Goal: Check status: Check status

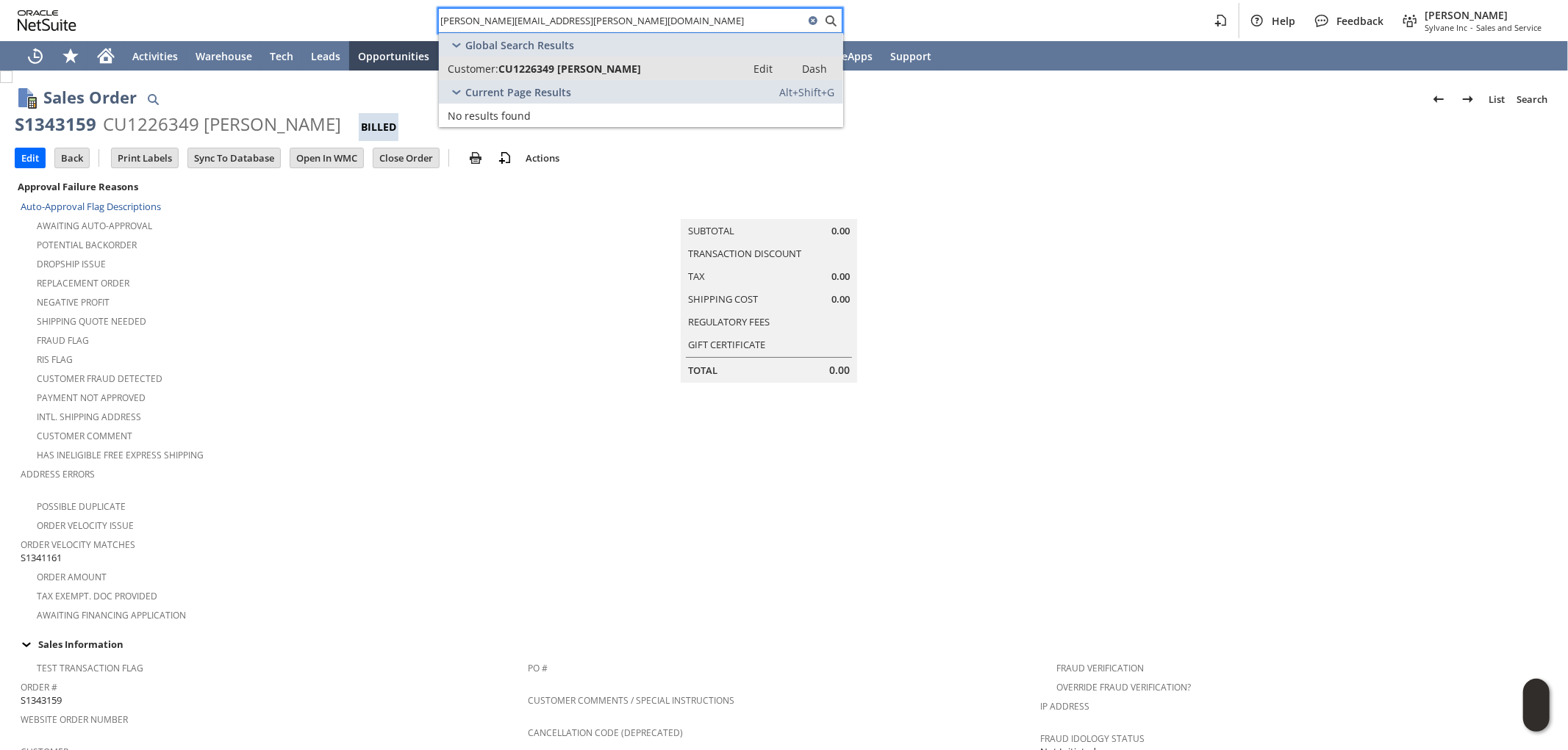
type input "sikkema.ron@gmail.com"
click at [544, 70] on span "CU1226349 Jean Sikkema" at bounding box center [569, 68] width 142 height 14
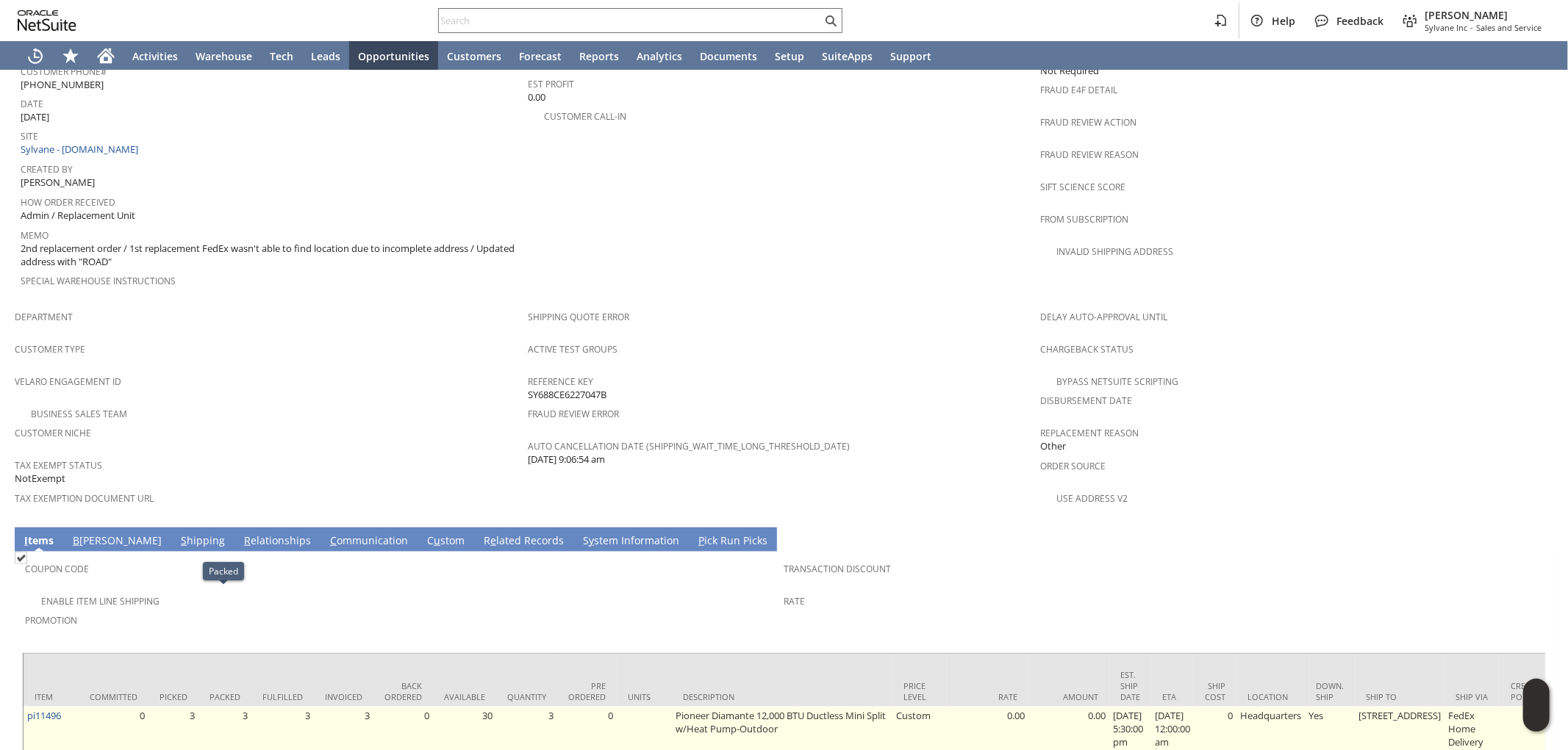
scroll to position [705, 0]
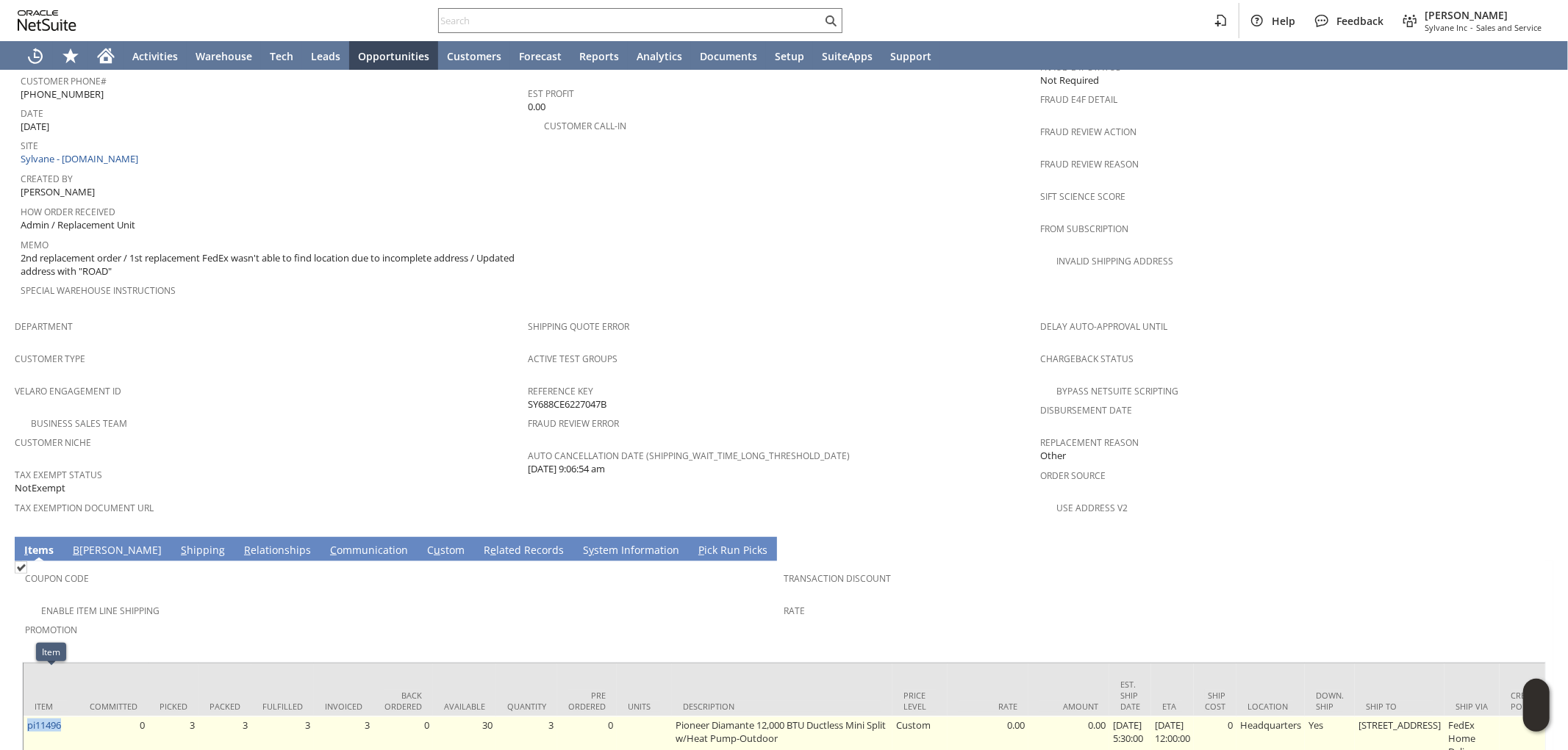
drag, startPoint x: 72, startPoint y: 687, endPoint x: 27, endPoint y: 692, distance: 45.3
click at [27, 716] on td "pi11496" at bounding box center [51, 765] width 55 height 97
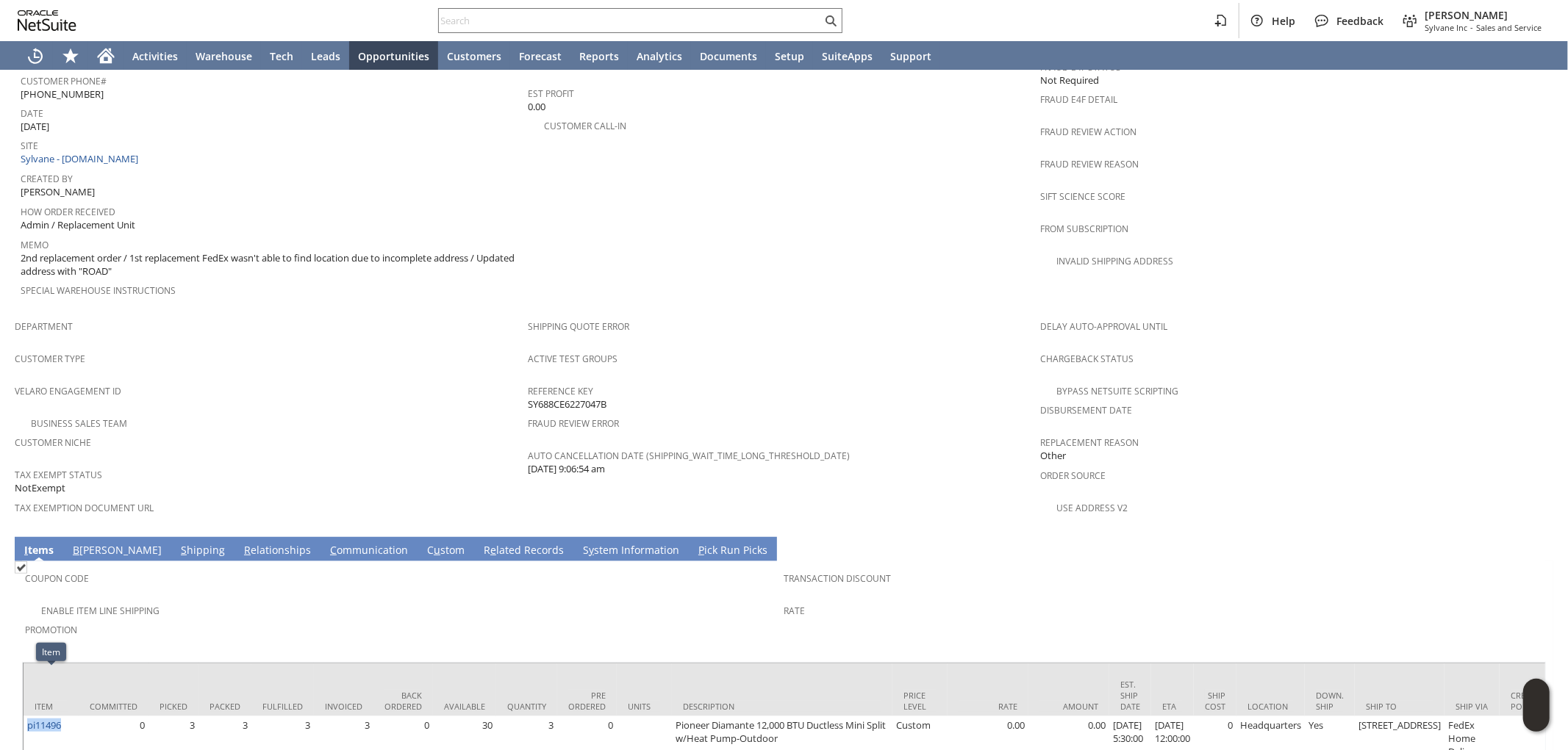
copy link "pi11496"
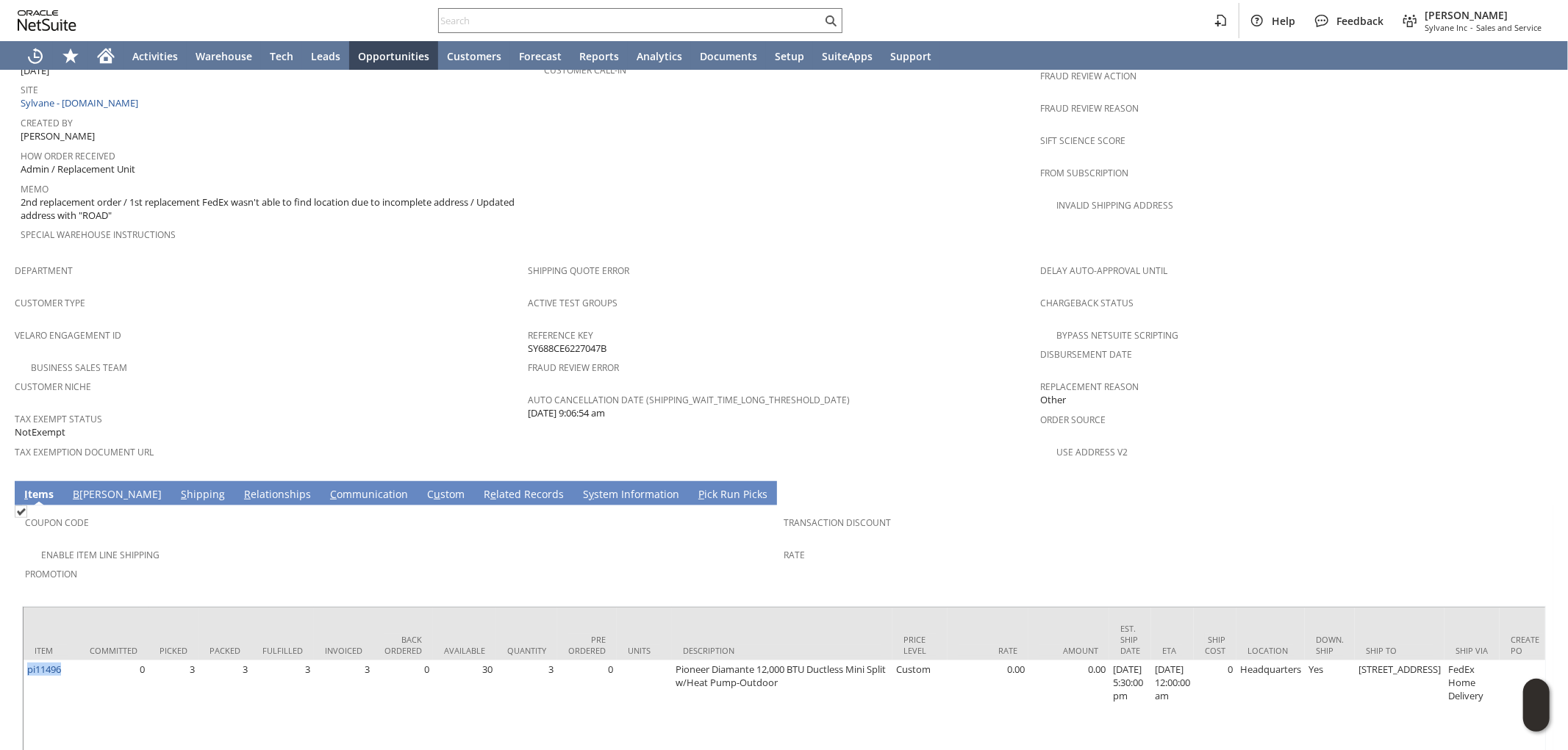
scroll to position [787, 0]
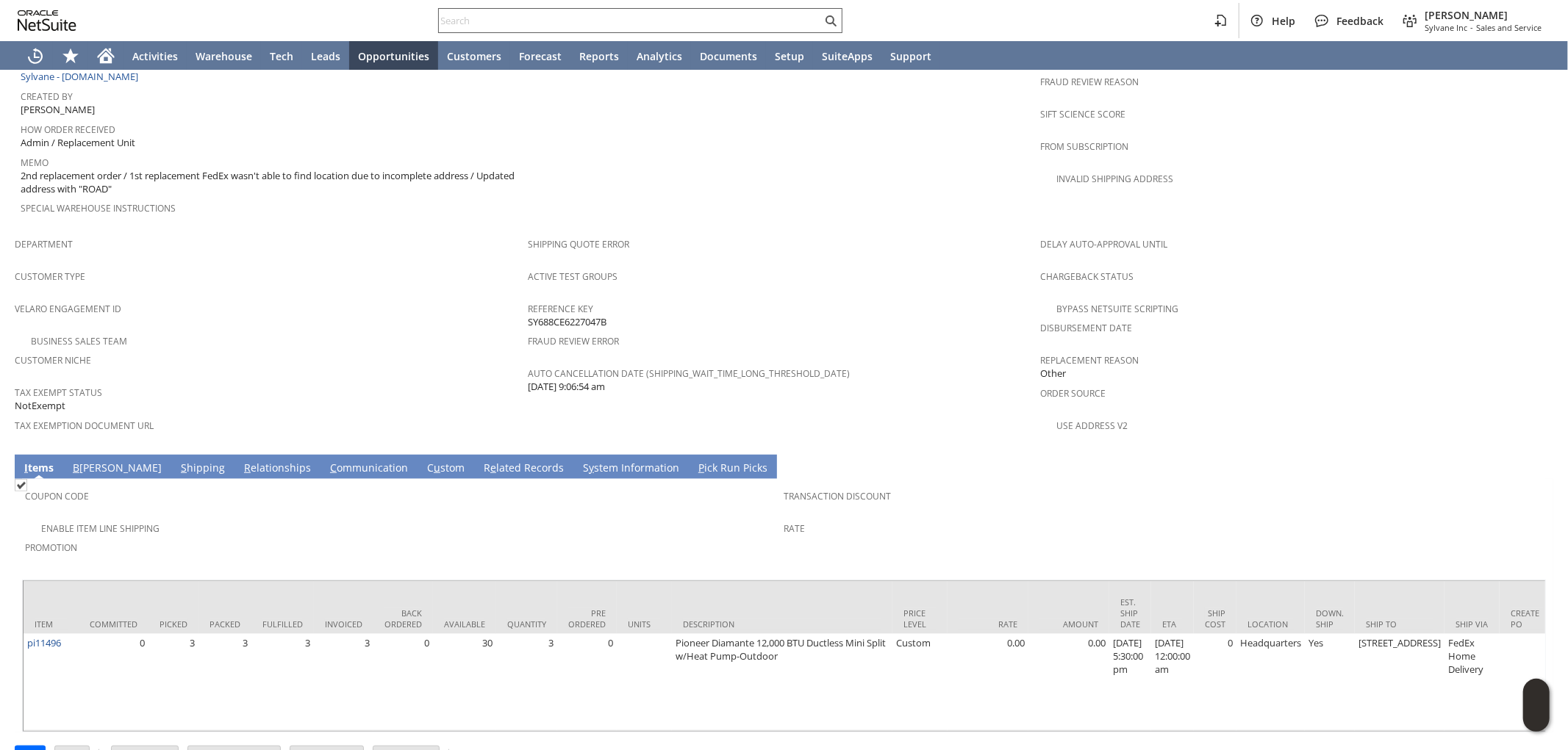
click at [530, 18] on input "text" at bounding box center [631, 21] width 384 height 18
paste input "SY689A26EA96FEF"
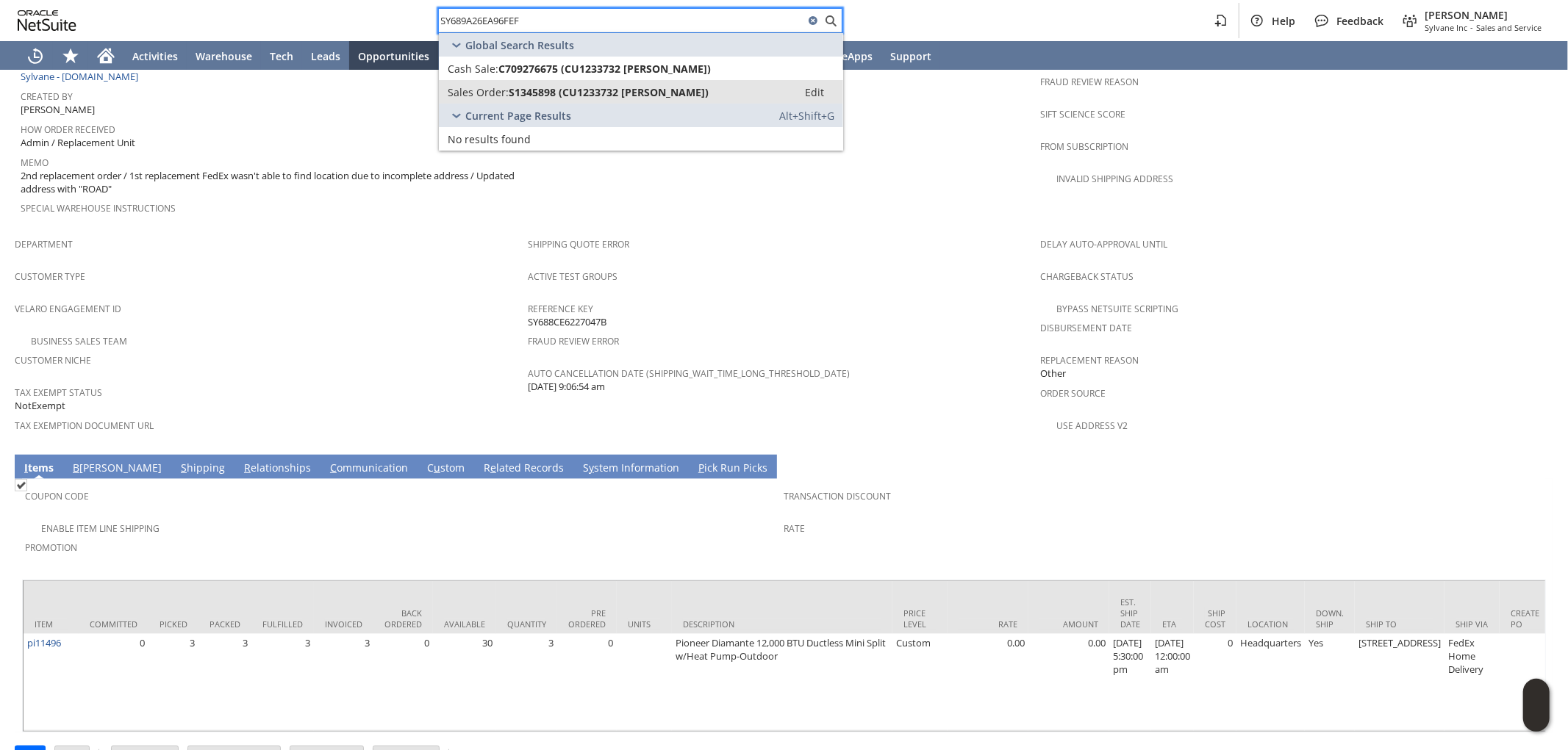
type input "SY689A26EA96FEF"
click at [601, 83] on link "Sales Order: S1345898 (CU1233732 Olutoyin Demuren) Edit" at bounding box center [641, 92] width 404 height 24
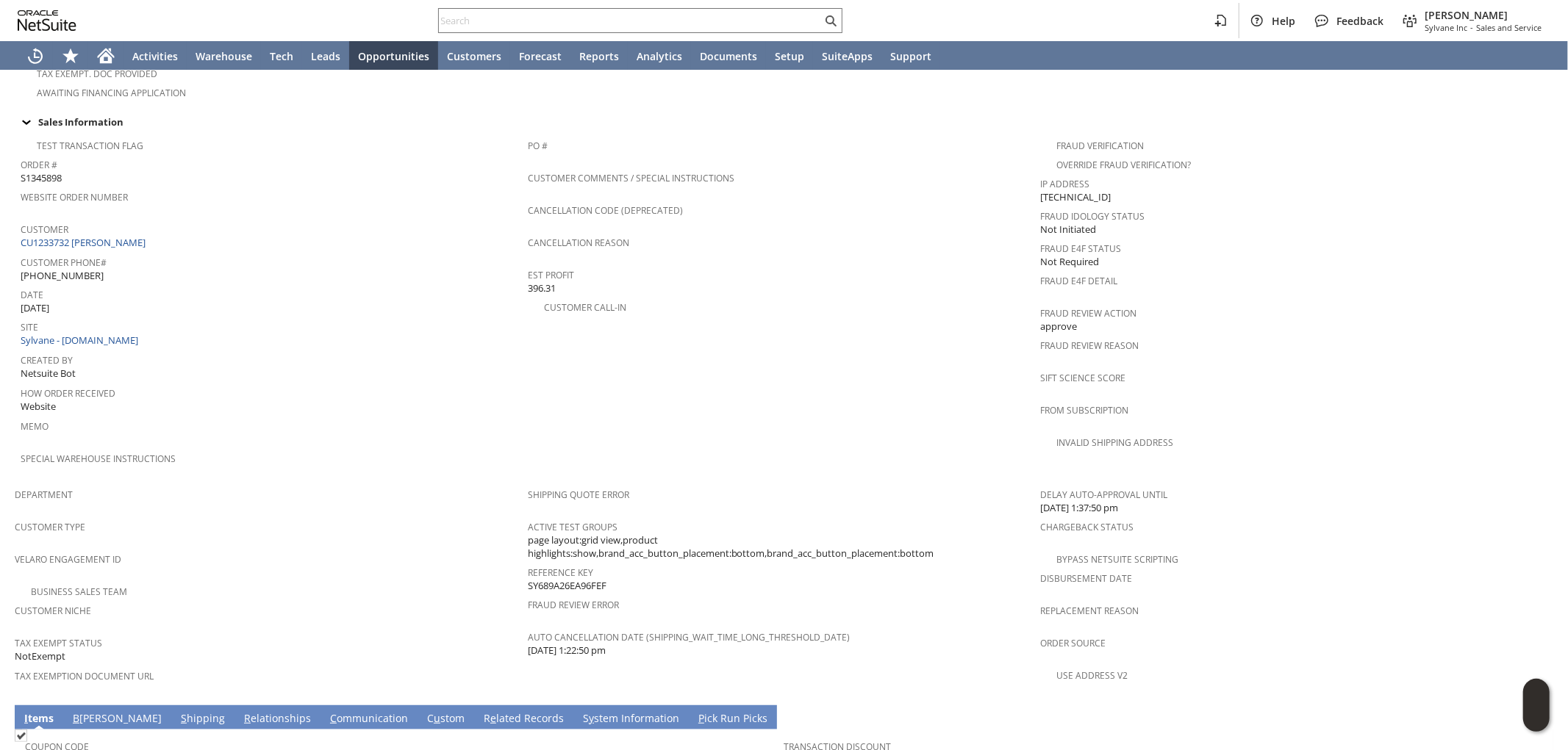
scroll to position [515, 0]
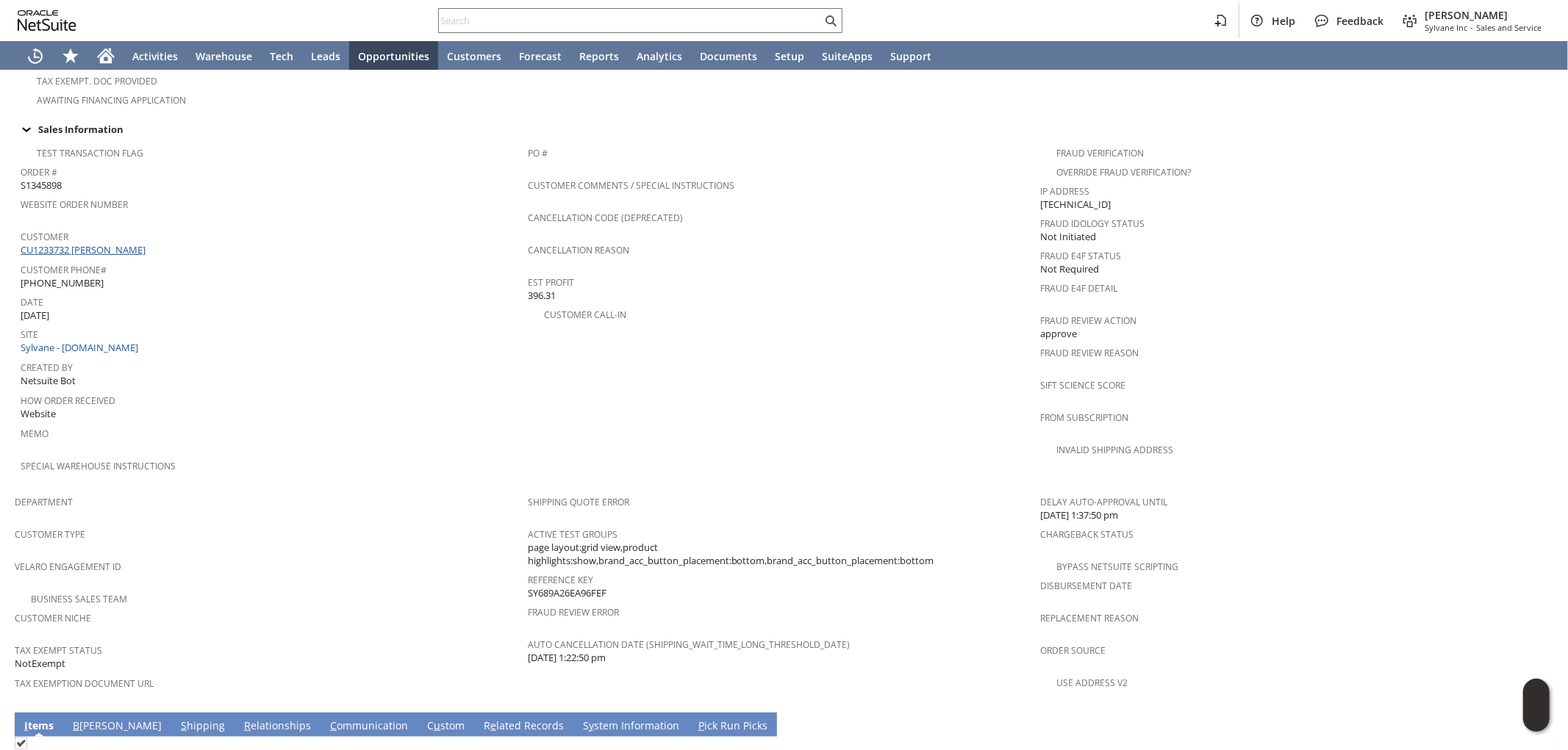
click at [134, 243] on link "CU1233732 Olutoyin Demuren" at bounding box center [85, 249] width 129 height 13
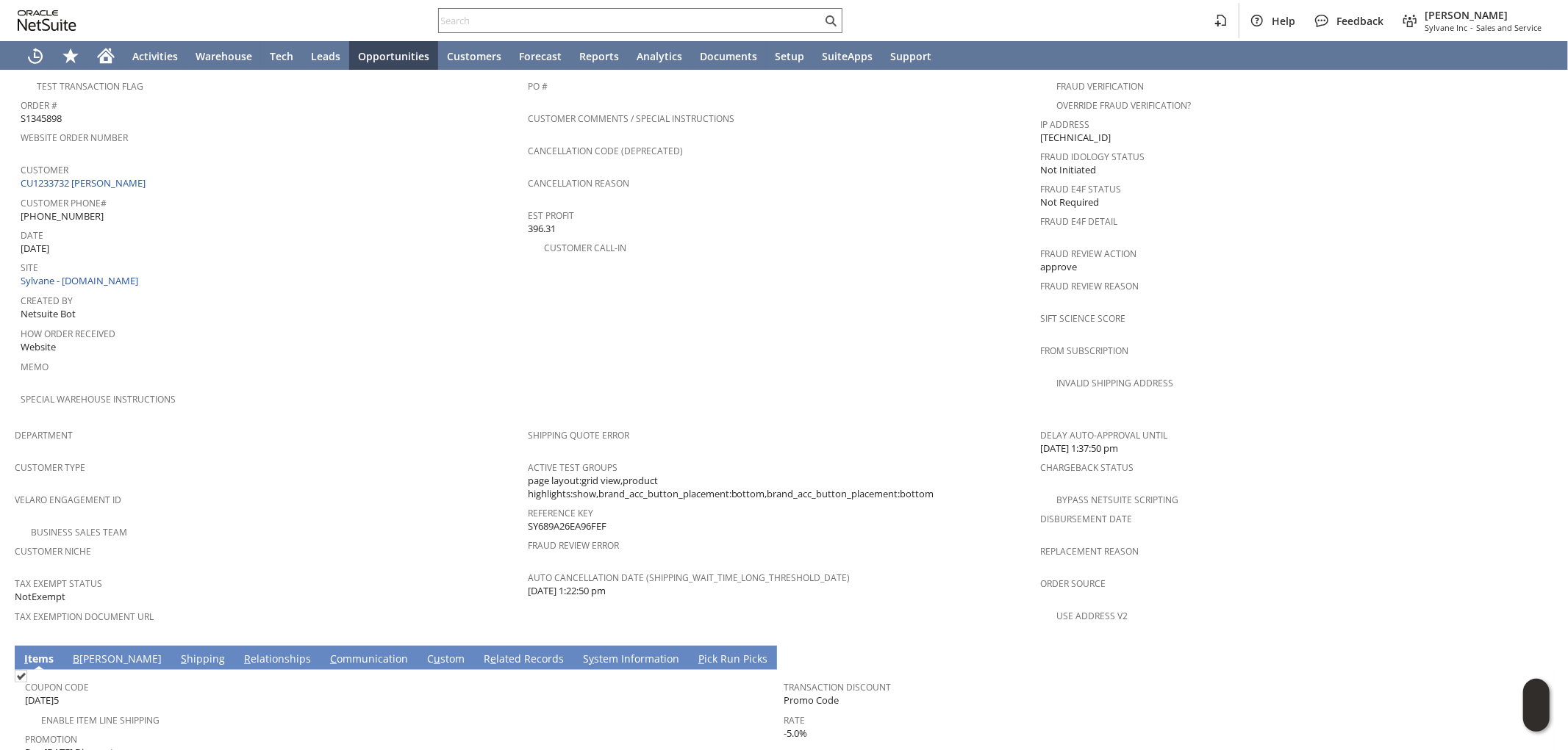
scroll to position [760, 0]
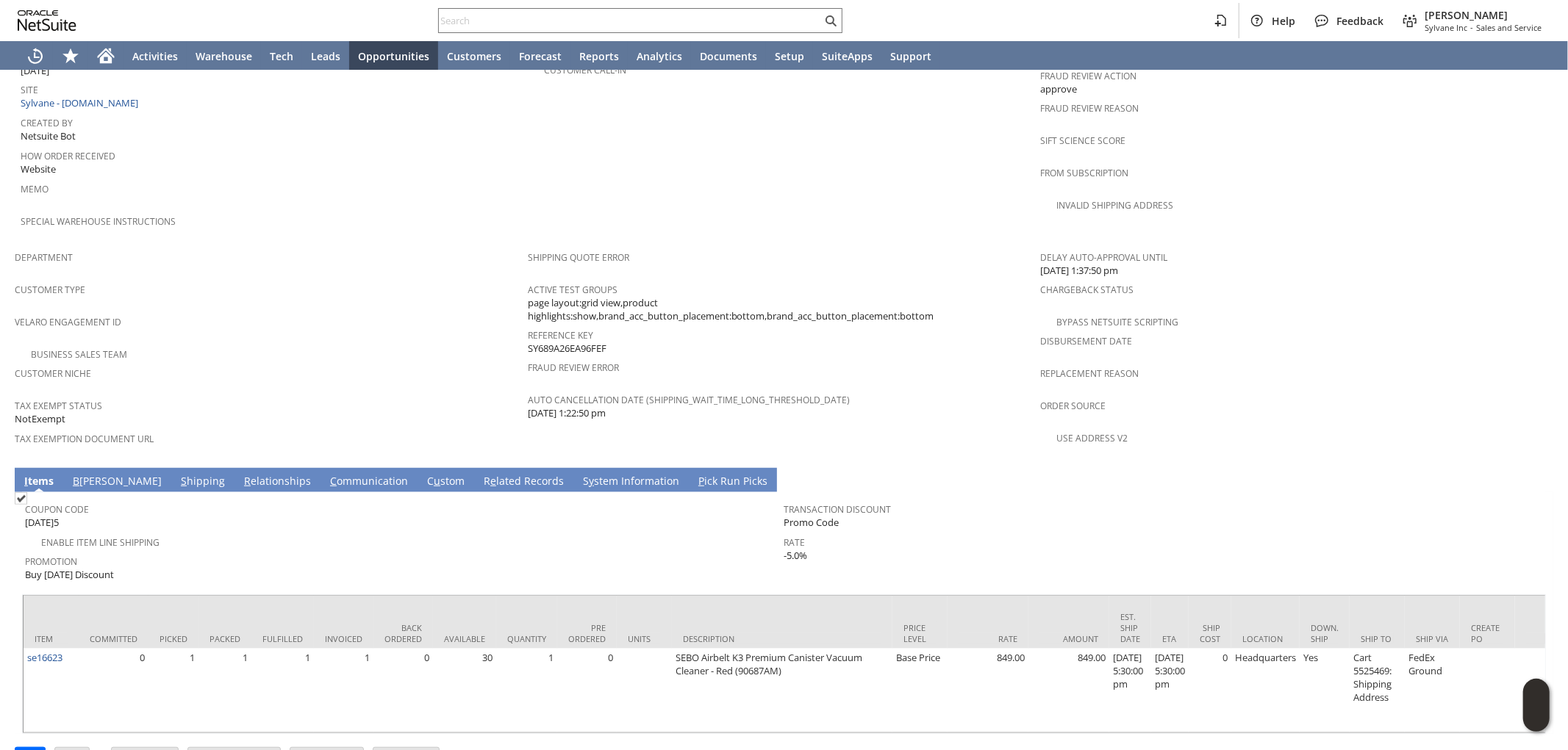
click at [326, 474] on link "C ommunication" at bounding box center [369, 482] width 85 height 16
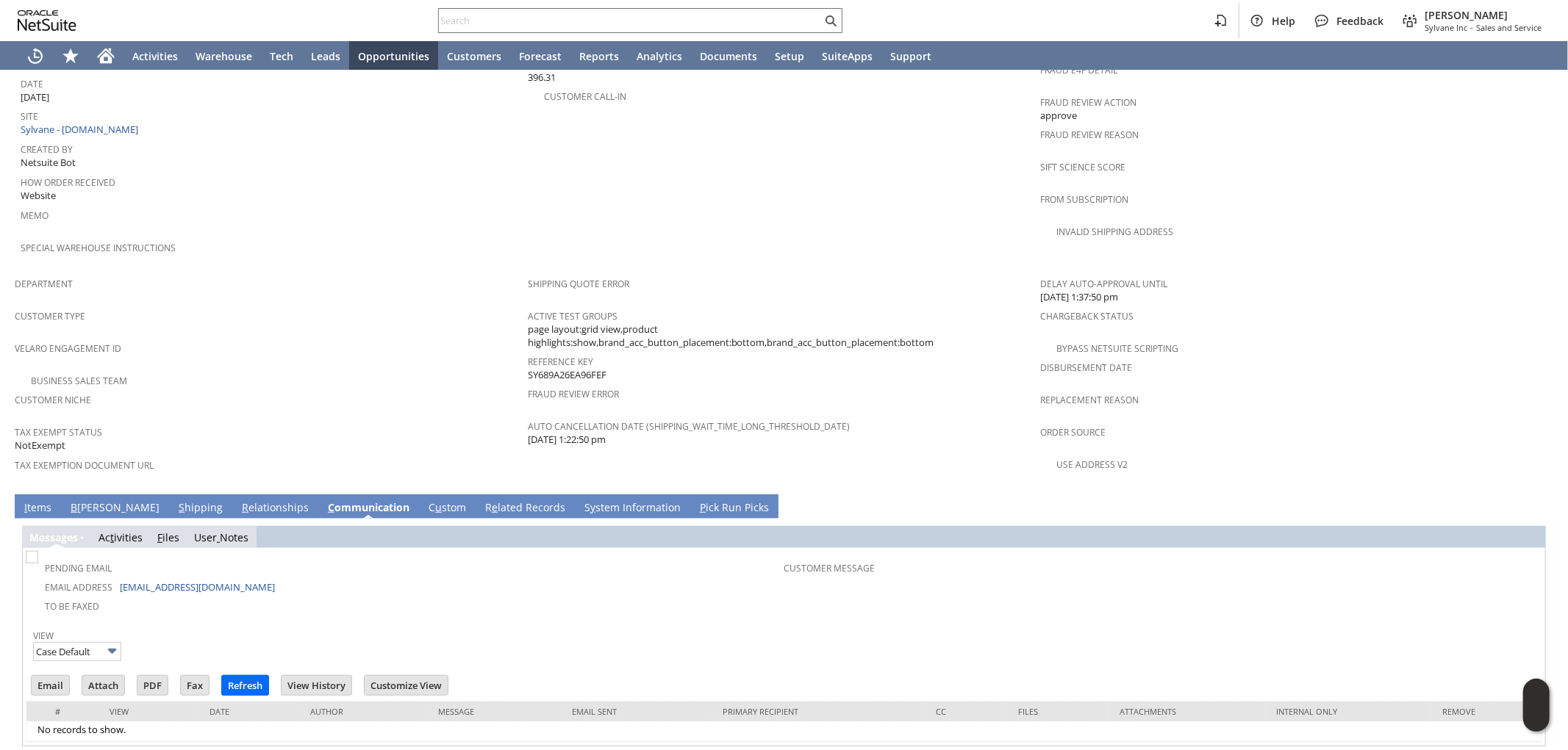
scroll to position [0, 0]
click at [175, 501] on link "S hipping" at bounding box center [201, 509] width 51 height 16
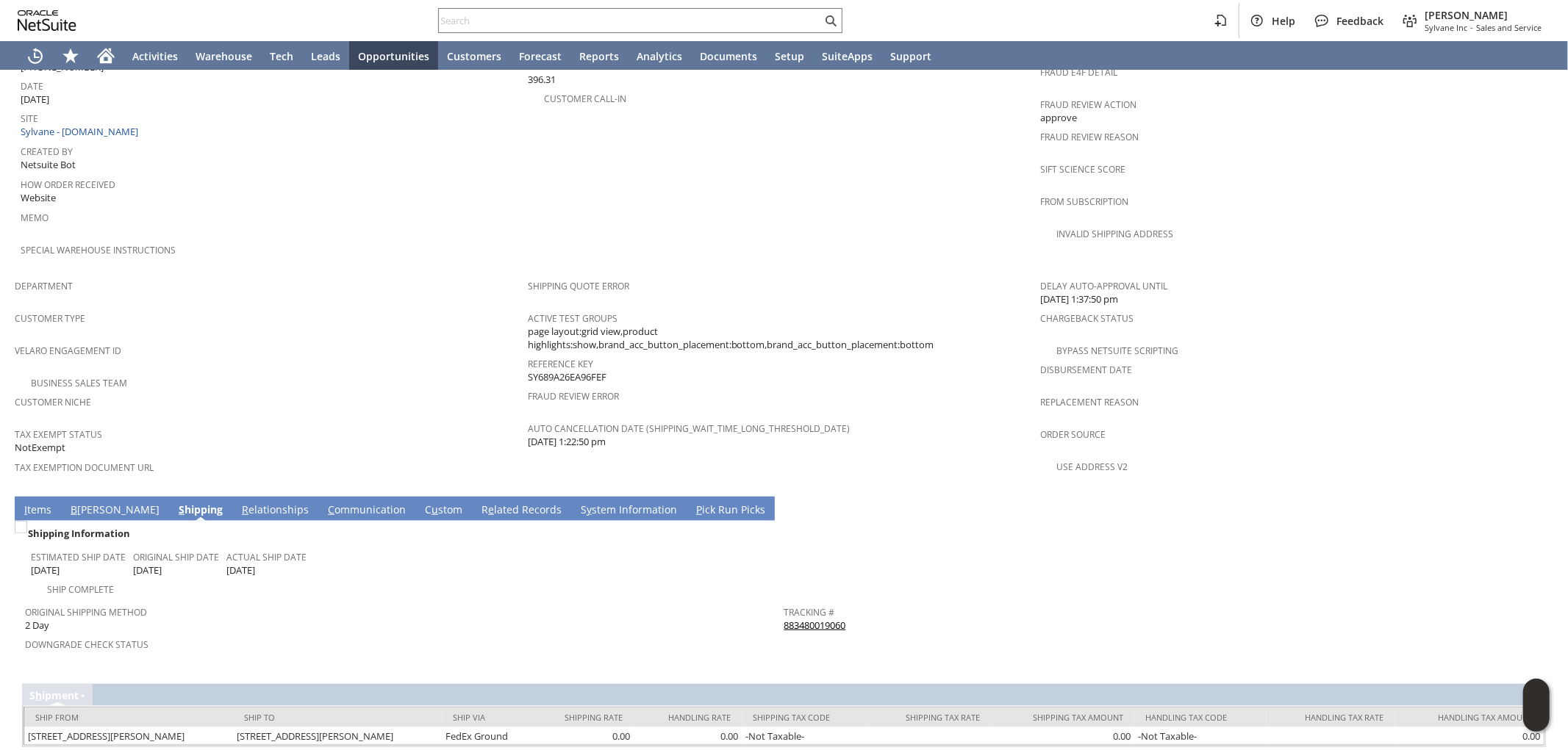
click at [831, 619] on link "883480019060" at bounding box center [816, 625] width 61 height 13
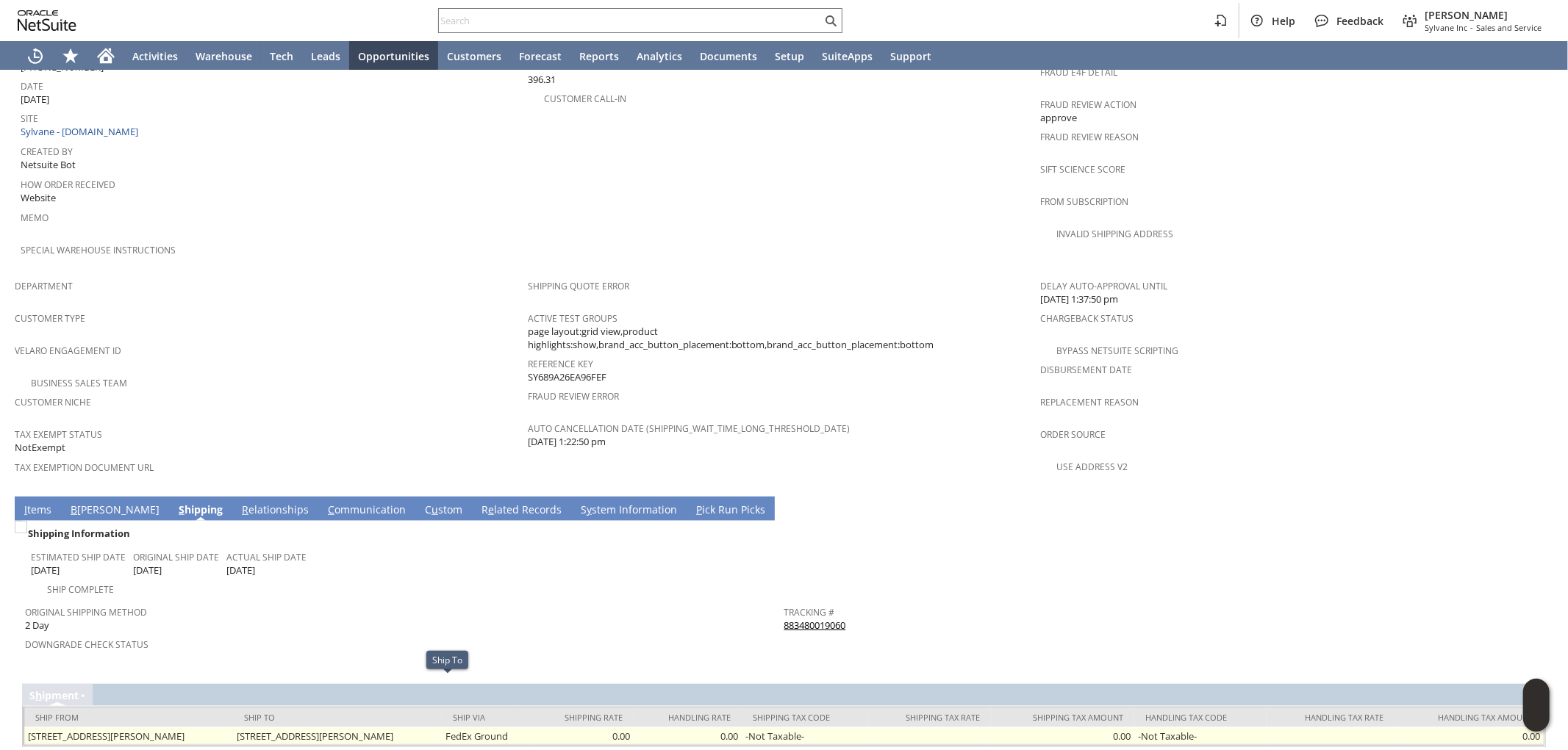
drag, startPoint x: 311, startPoint y: 692, endPoint x: 502, endPoint y: 682, distance: 191.3
click at [442, 727] on td "1446 Dean Street Apt 2 Brooklyn NY 11213 United States" at bounding box center [337, 736] width 209 height 18
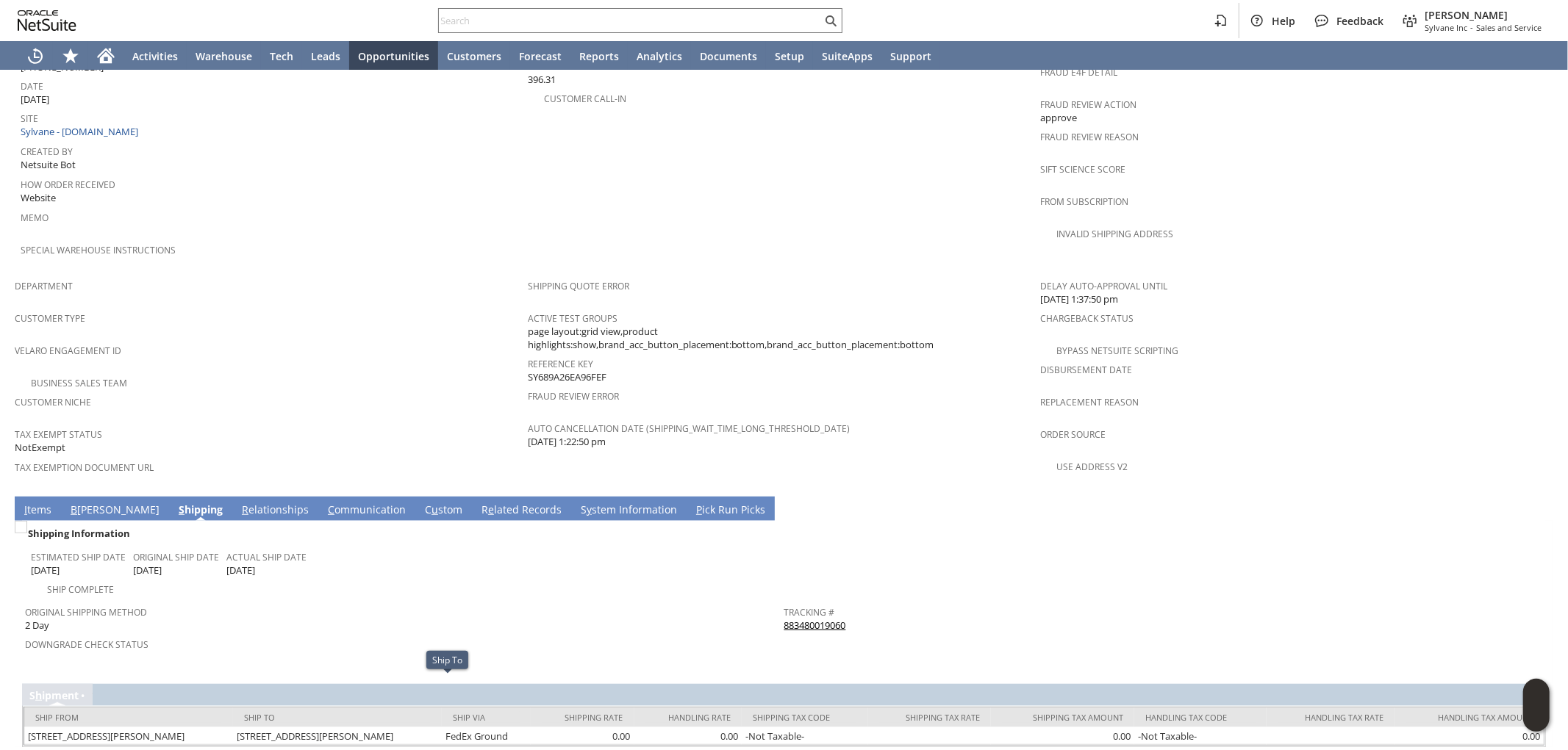
copy td "1446 Dean Street Apt 2 Brooklyn NY 11213"
